Goal: Navigation & Orientation: Find specific page/section

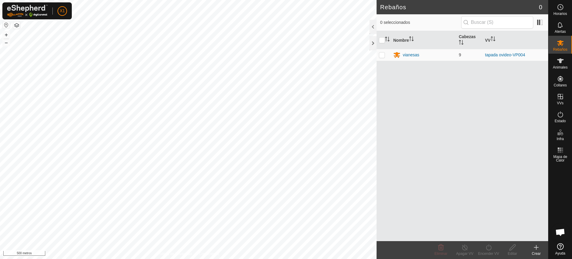
click at [5, 27] on button "button" at bounding box center [6, 24] width 7 height 7
click at [5, 32] on font "+" at bounding box center [6, 35] width 3 height 6
